Goal: Navigation & Orientation: Go to known website

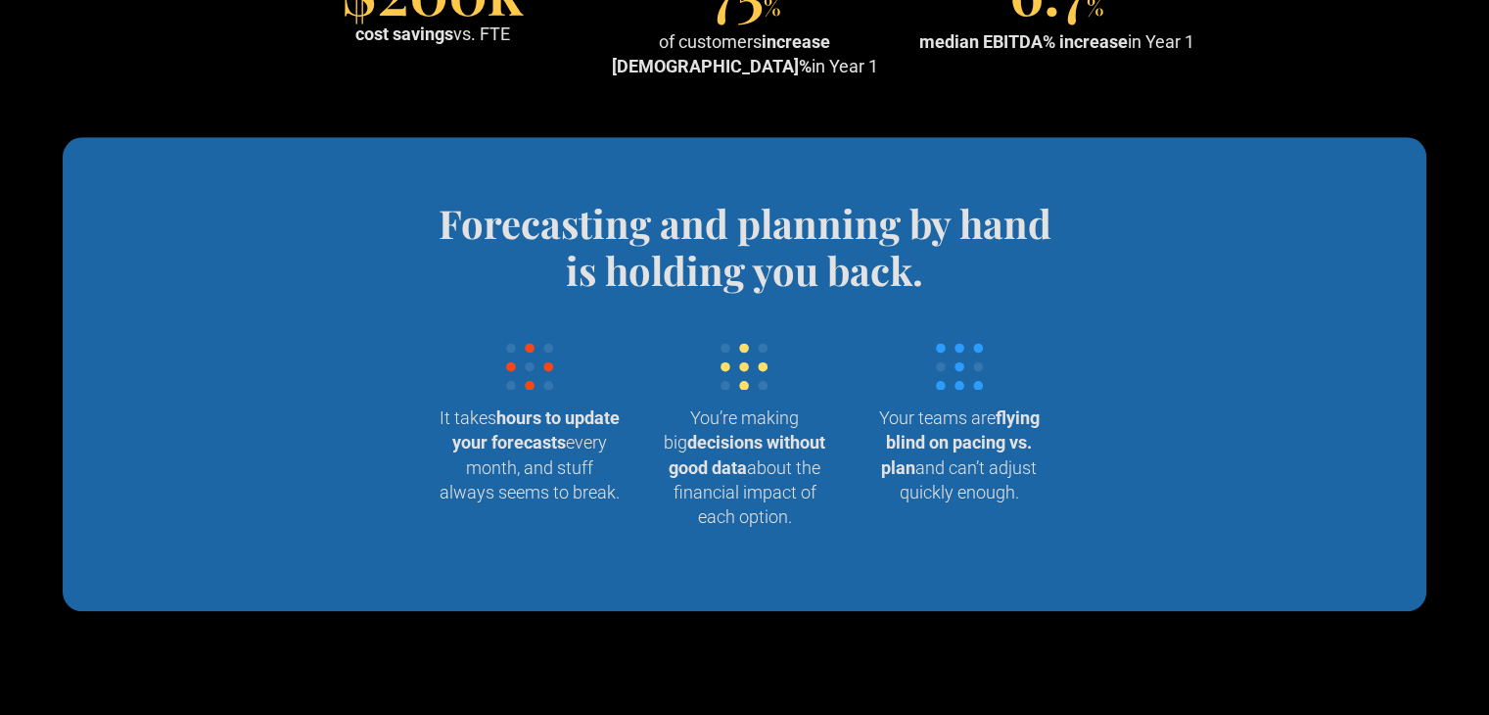
scroll to position [2251, 0]
